Goal: Find specific page/section: Find specific page/section

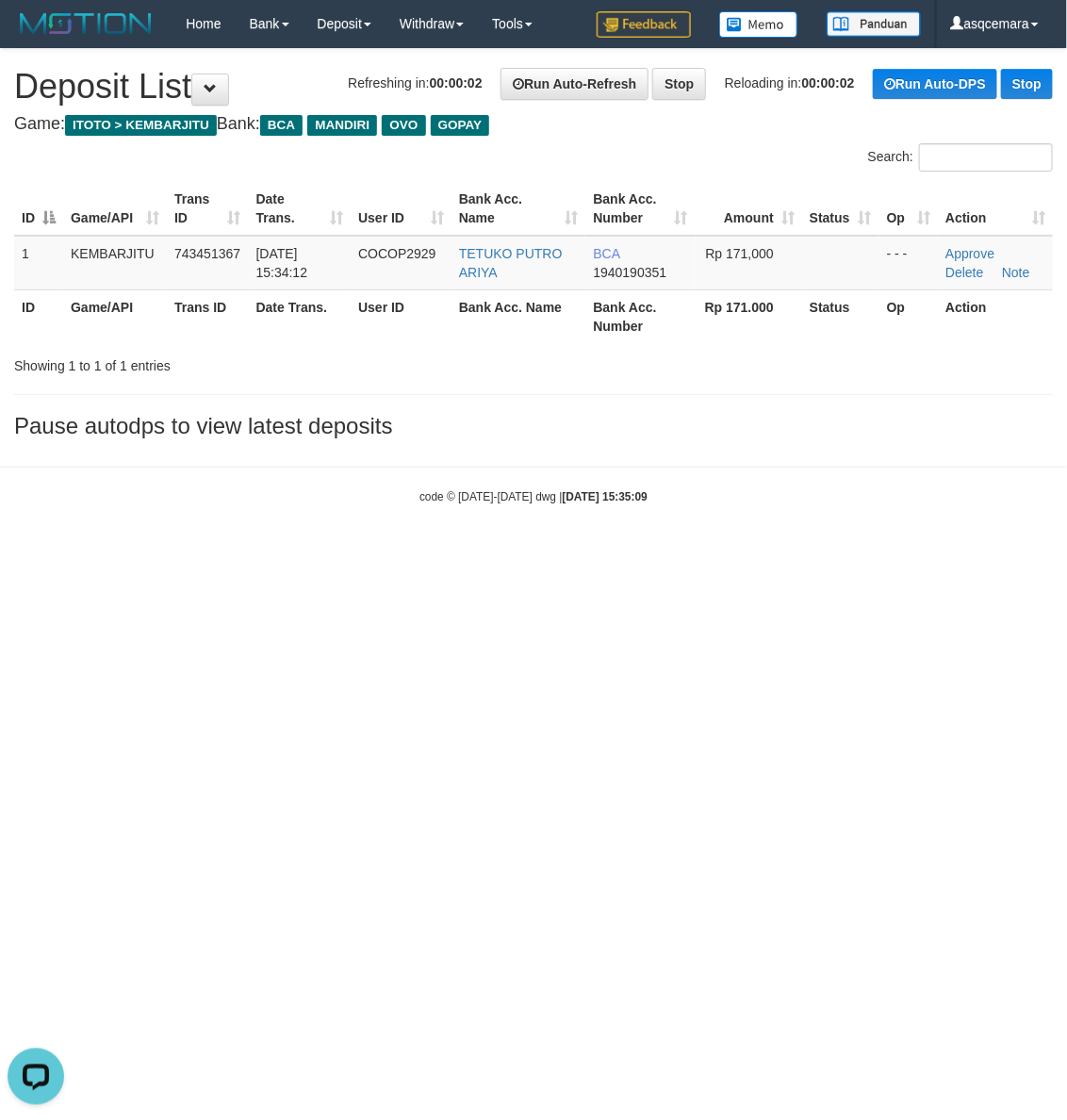
click at [210, 552] on html "Toggle navigation Home Bank Account List Load By Website Group [ITOTO] KEMBARJI…" at bounding box center [533, 276] width 1067 height 552
